Goal: Task Accomplishment & Management: Manage account settings

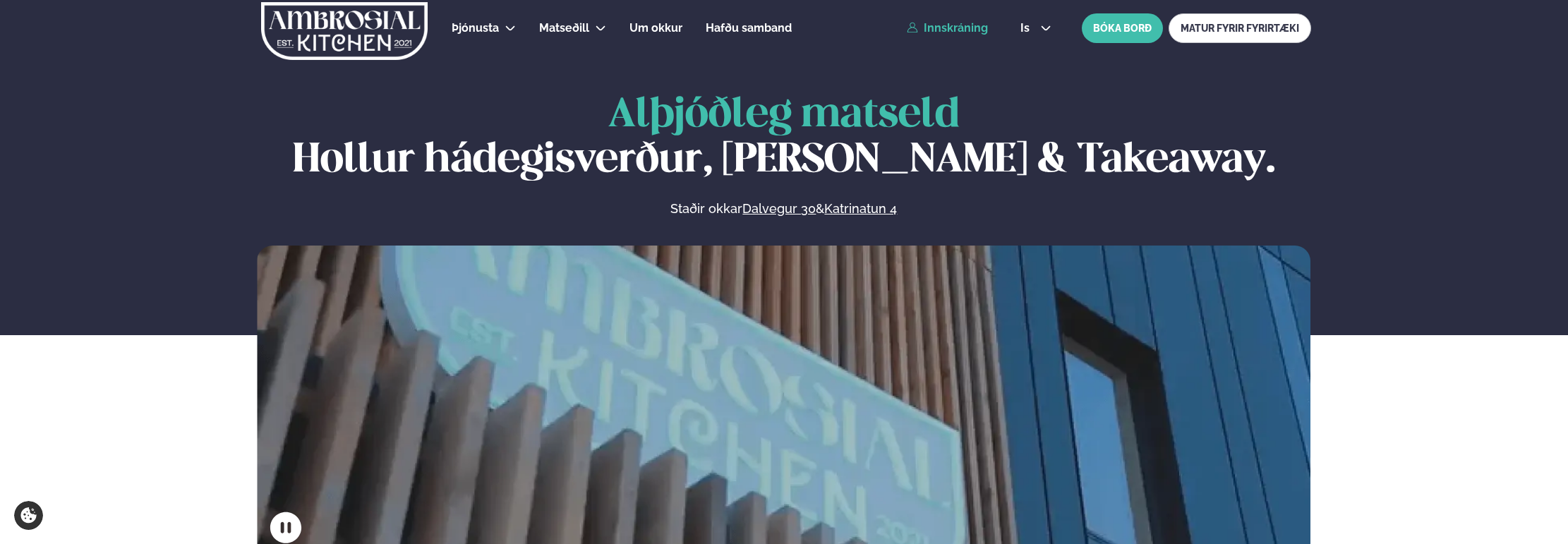
click at [929, 31] on link "Innskráning" at bounding box center [947, 28] width 81 height 12
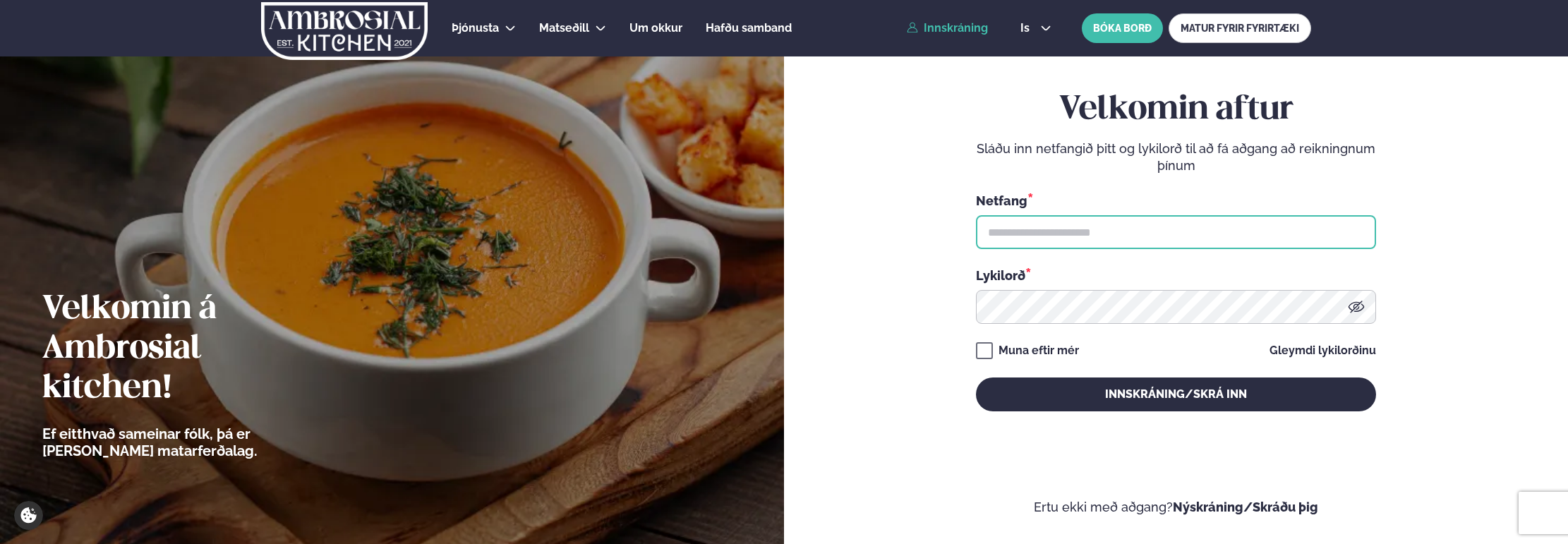
click at [1088, 229] on input "text" at bounding box center [1176, 232] width 400 height 34
type input "**********"
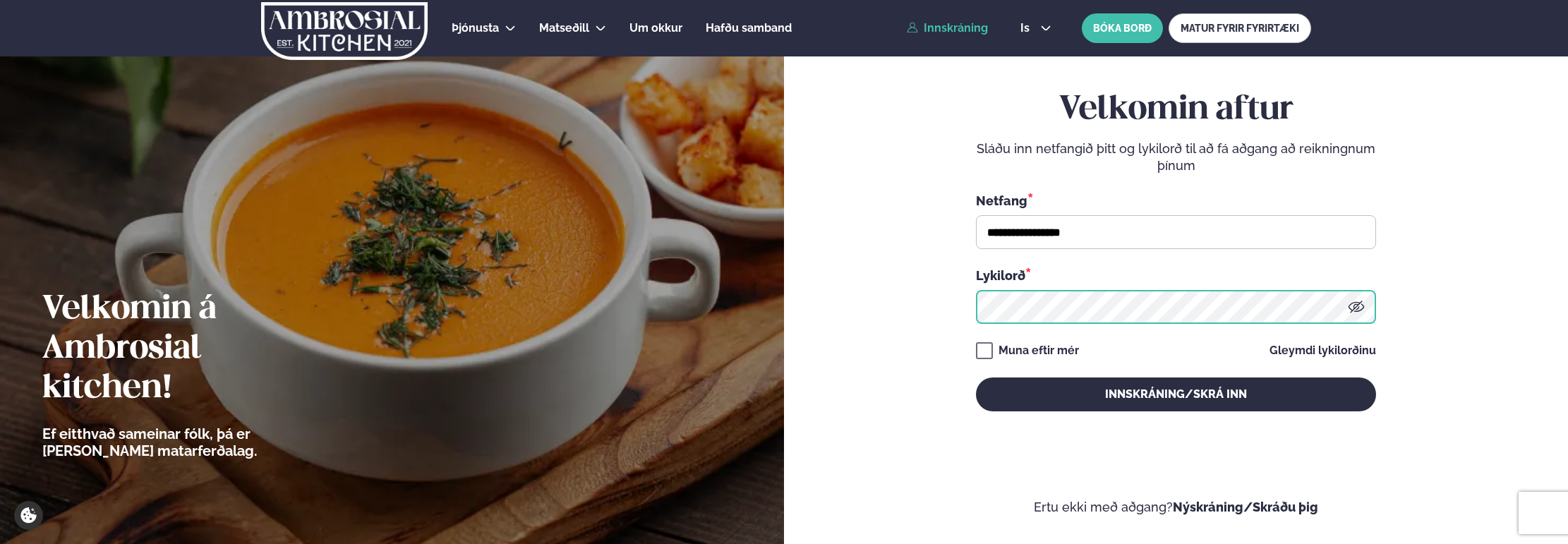
click at [976, 377] on button "Innskráning/Skrá inn" at bounding box center [1176, 394] width 400 height 34
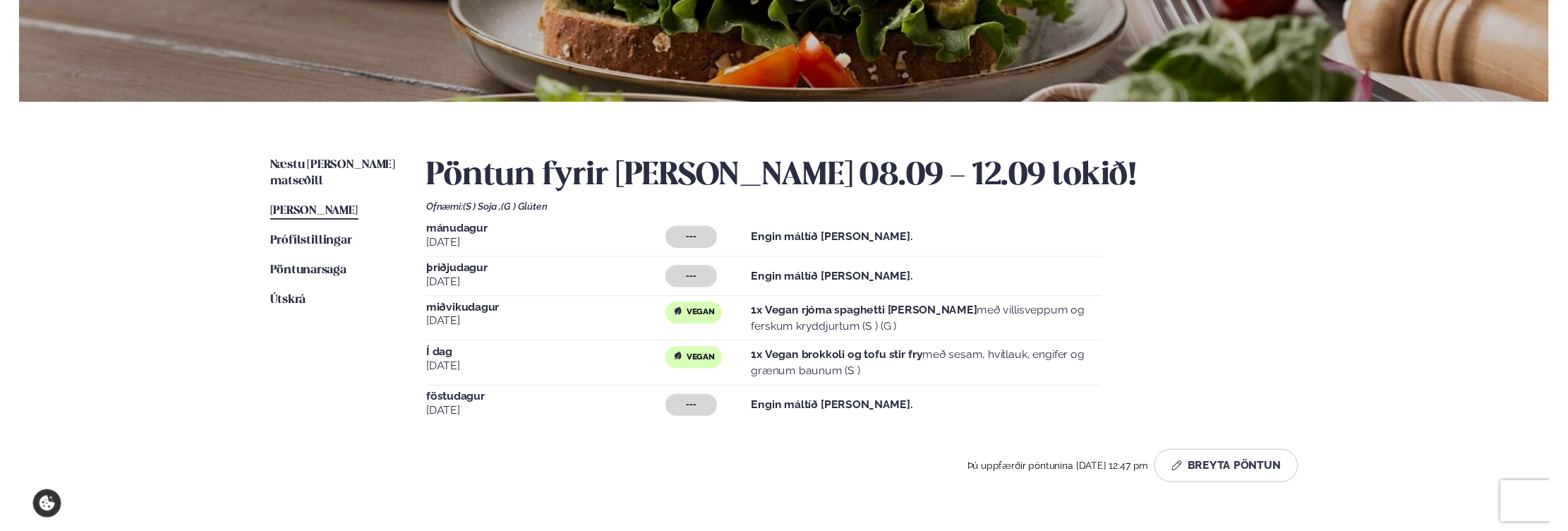
scroll to position [212, 0]
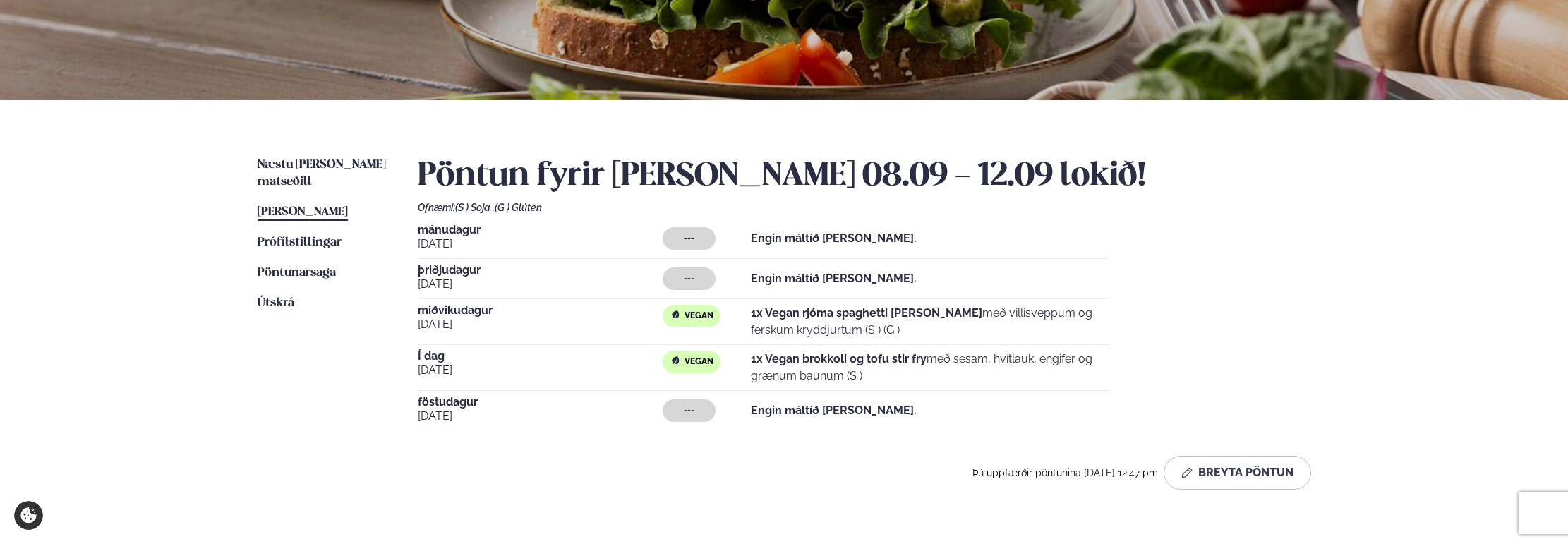
drag, startPoint x: 915, startPoint y: 368, endPoint x: 855, endPoint y: 355, distance: 61.4
click at [855, 355] on p "1x Vegan brokkoli og tofu stir fry með sesam, hvítlauk, engifer og grænum baunu…" at bounding box center [930, 368] width 359 height 34
click at [855, 355] on strong "1x Vegan brokkoli og tofu stir fry" at bounding box center [838, 359] width 176 height 13
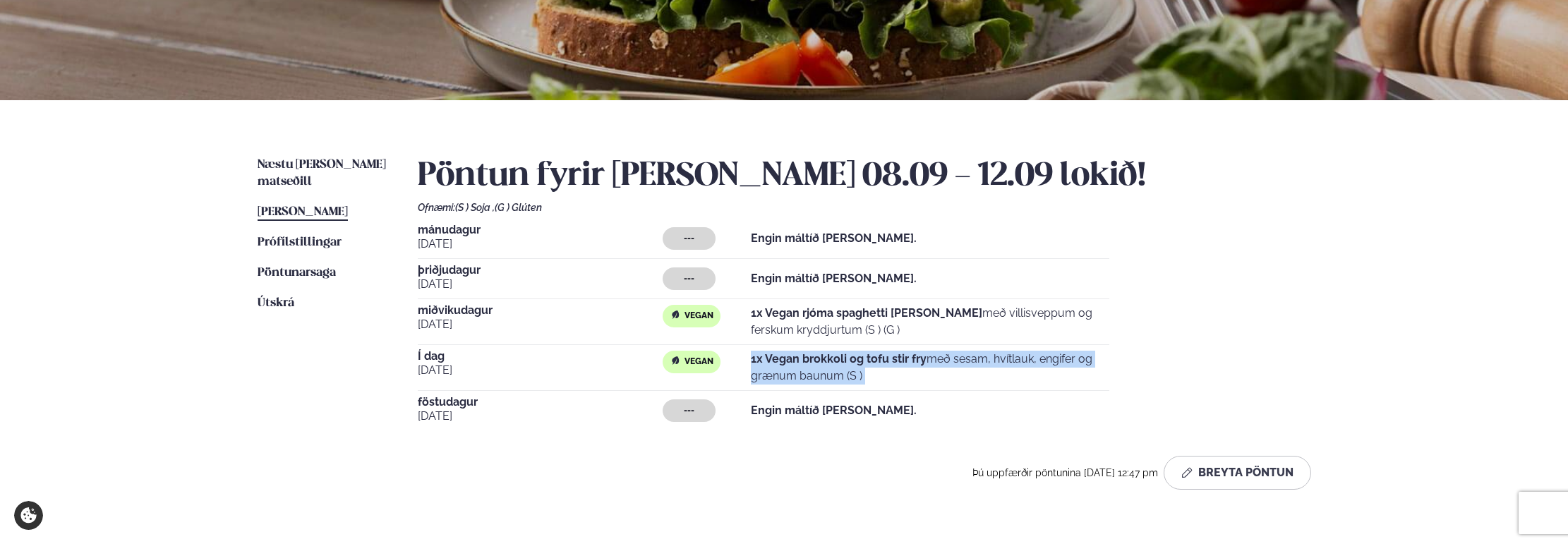
drag, startPoint x: 855, startPoint y: 355, endPoint x: 938, endPoint y: 404, distance: 96.4
click at [894, 384] on p "1x Vegan brokkoli og tofu stir fry með sesam, hvítlauk, engifer og grænum baunu…" at bounding box center [930, 368] width 359 height 34
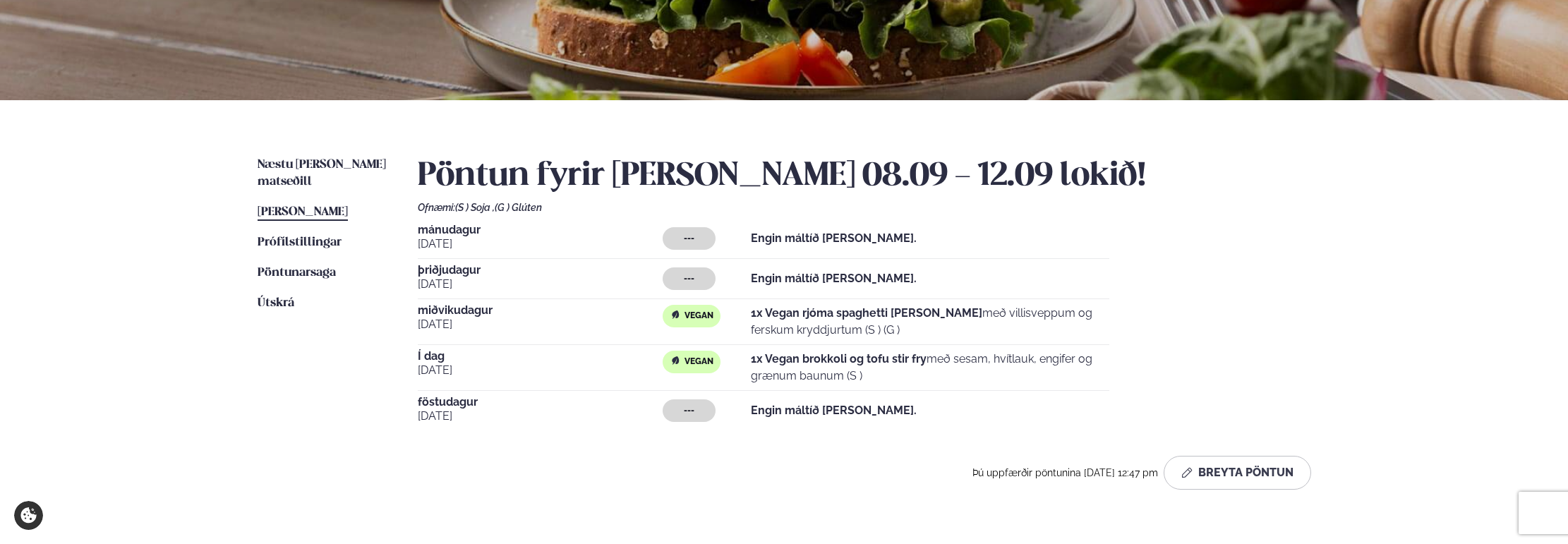
click at [940, 404] on div "--- Engin máltíð [PERSON_NAME]." at bounding box center [885, 410] width 446 height 23
